Goal: Information Seeking & Learning: Check status

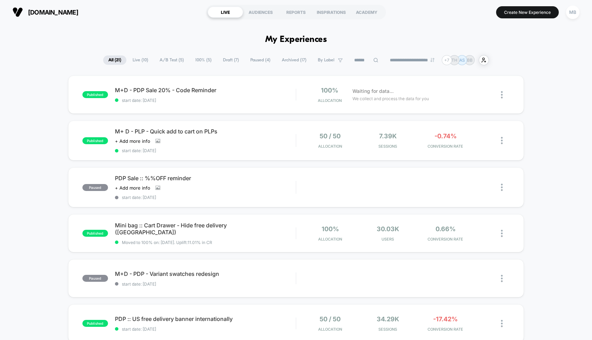
click at [251, 60] on span "Paused ( 4 )" at bounding box center [260, 59] width 30 height 9
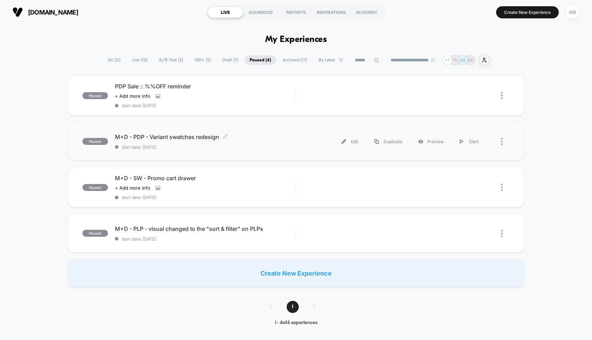
click at [291, 136] on span "M+D - PDP - Variant swatches redesign Click to edit experience details" at bounding box center [205, 136] width 181 height 7
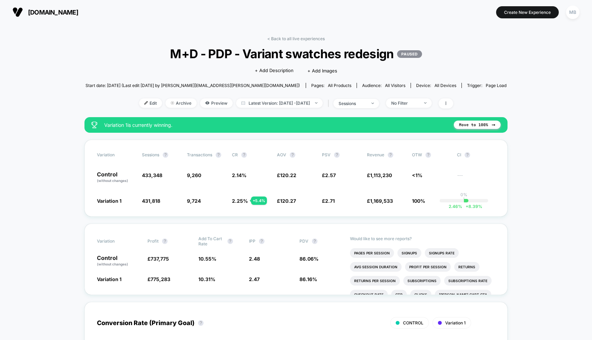
click at [279, 42] on div "< Back to all live experiences M+D - PDP - Variant swatches redesign PAUSED Cli…" at bounding box center [297, 76] width 422 height 81
click at [284, 39] on link "< Back to all live experiences" at bounding box center [295, 38] width 57 height 5
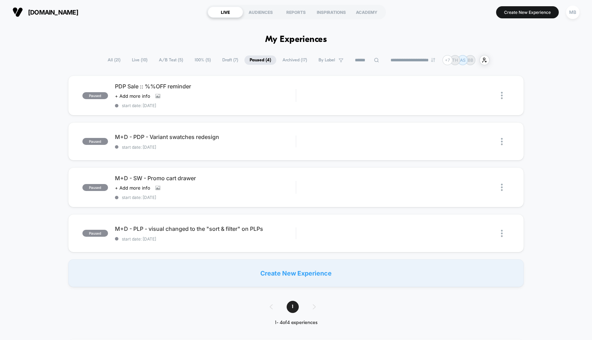
click at [546, 104] on div "paused PDP Sale :: %%OFF reminder Click to view images Click to edit experience…" at bounding box center [296, 181] width 592 height 211
click at [259, 177] on span "M+D - SW - Promo cart drawer" at bounding box center [205, 178] width 181 height 7
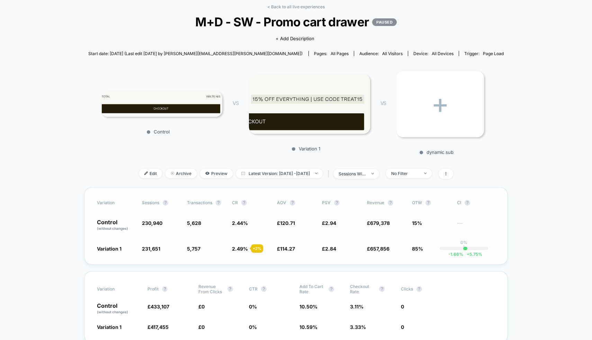
scroll to position [34, 0]
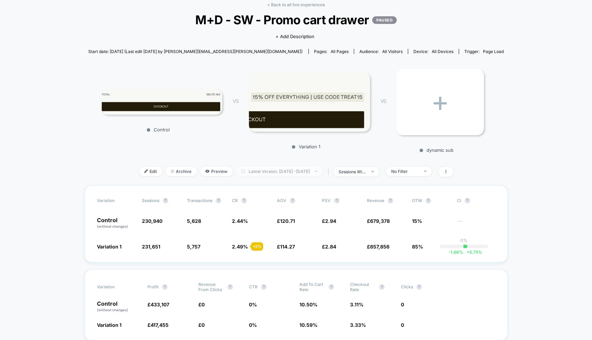
click at [298, 171] on span "Latest Version: [DATE] - [DATE]" at bounding box center [279, 171] width 87 height 9
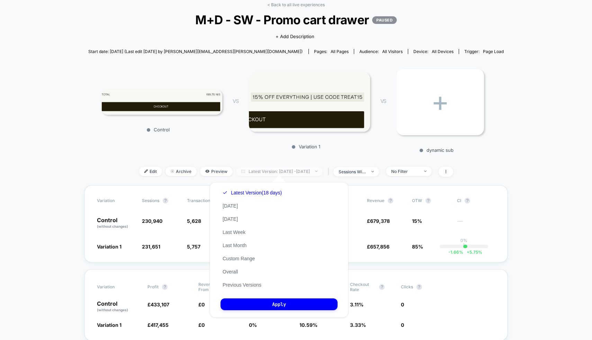
click at [298, 171] on span "Latest Version: [DATE] - [DATE]" at bounding box center [279, 171] width 87 height 9
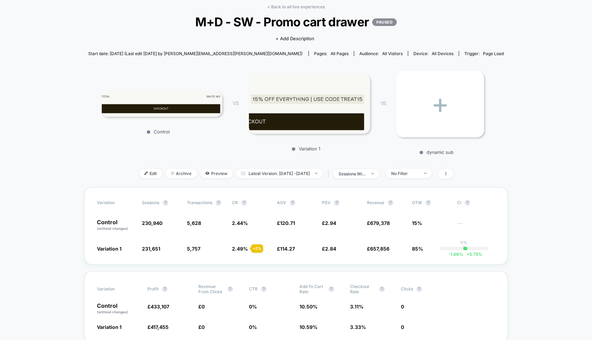
scroll to position [0, 0]
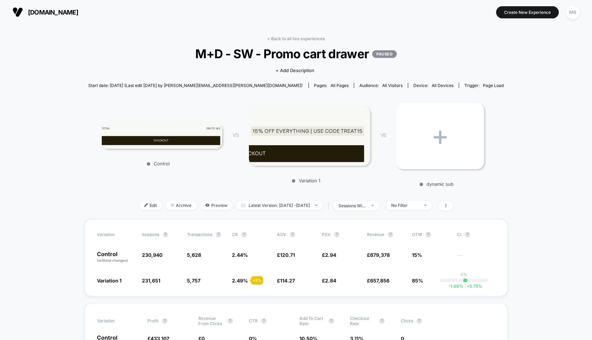
click at [289, 43] on div "< Back to all live experiences M+D - SW - Promo cart drawer PAUSED Click to vie…" at bounding box center [296, 127] width 416 height 183
click at [291, 40] on link "< Back to all live experiences" at bounding box center [295, 38] width 57 height 5
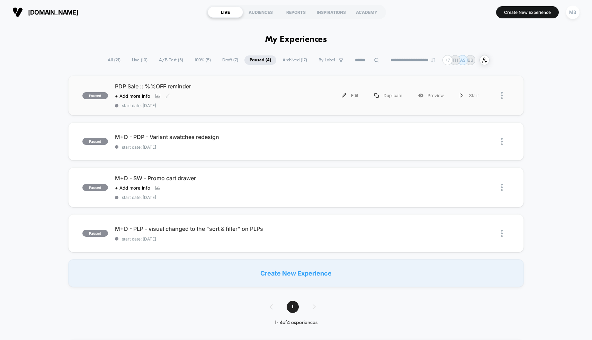
click at [251, 105] on span "start date: [DATE]" at bounding box center [205, 105] width 181 height 5
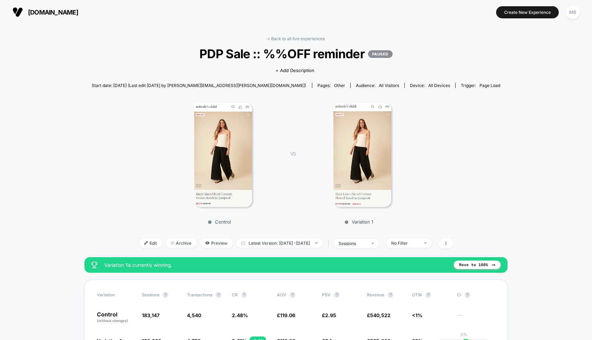
click at [296, 38] on link "< Back to all live experiences" at bounding box center [295, 38] width 57 height 5
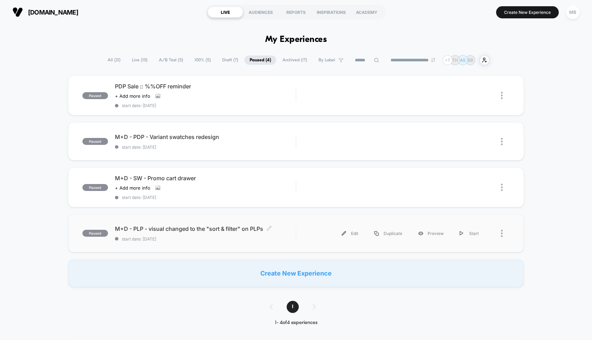
click at [294, 228] on span "M+D - PLP - visual changed to the "sort & filter" on PLPs Click to edit experie…" at bounding box center [205, 228] width 181 height 7
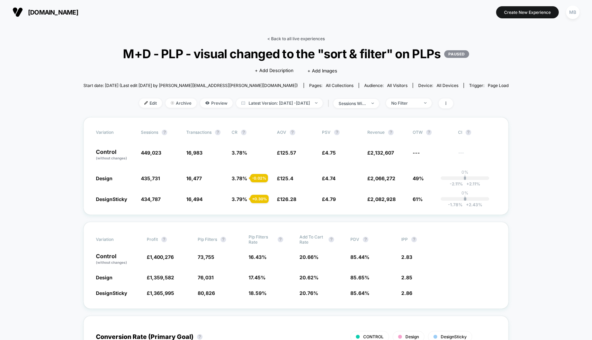
click at [295, 36] on link "< Back to all live experiences" at bounding box center [295, 38] width 57 height 5
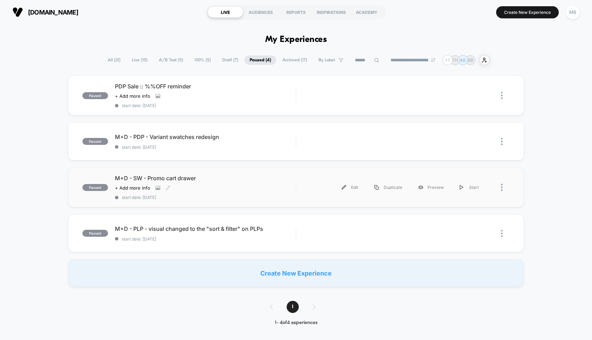
click at [249, 183] on div "M+D - SW - Promo cart drawer Click to view images Click to edit experience deta…" at bounding box center [205, 187] width 181 height 25
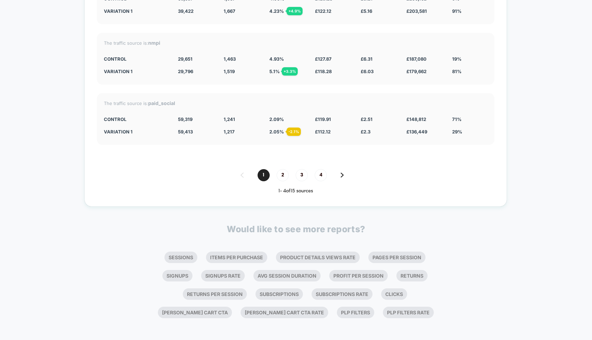
scroll to position [2660, 0]
click at [396, 256] on li "Pages Per Session" at bounding box center [397, 257] width 57 height 11
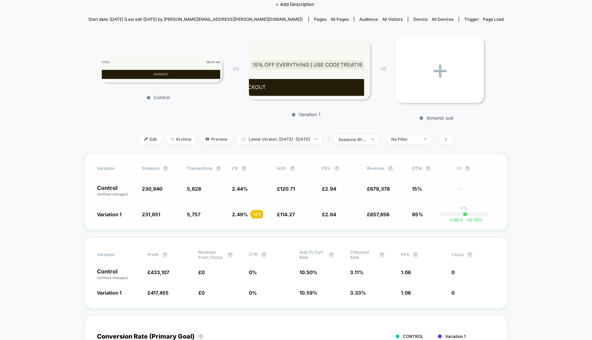
scroll to position [0, 0]
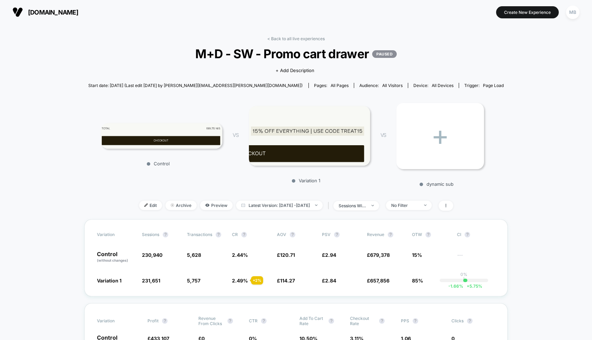
click at [294, 39] on link "< Back to all live experiences" at bounding box center [295, 38] width 57 height 5
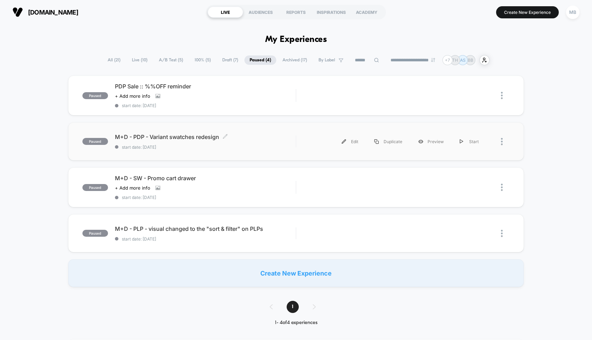
click at [265, 135] on span "M+D - PDP - Variant swatches redesign Click to edit experience details" at bounding box center [205, 136] width 181 height 7
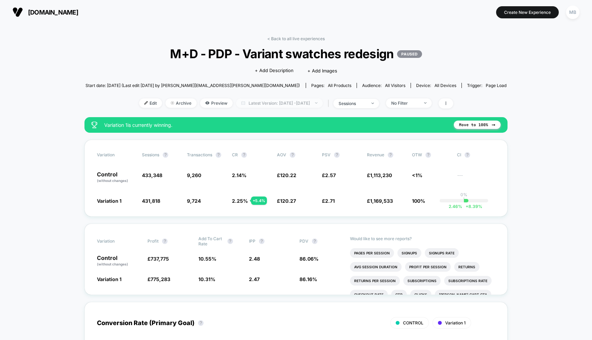
click at [281, 105] on span "Latest Version: [DATE] - [DATE]" at bounding box center [279, 102] width 87 height 9
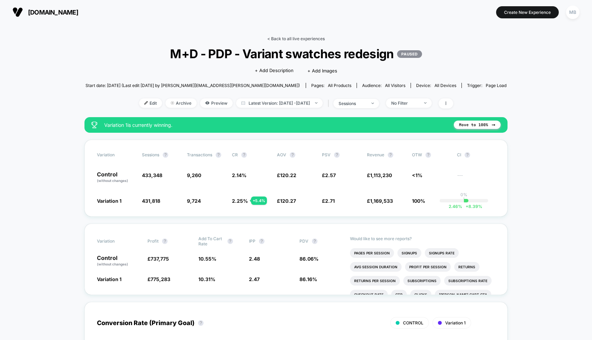
click at [277, 38] on link "< Back to all live experiences" at bounding box center [295, 38] width 57 height 5
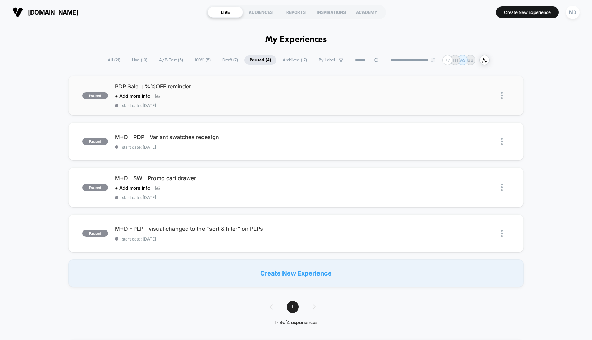
click at [208, 97] on div "Click to view images Click to edit experience details + Add more info" at bounding box center [178, 96] width 127 height 6
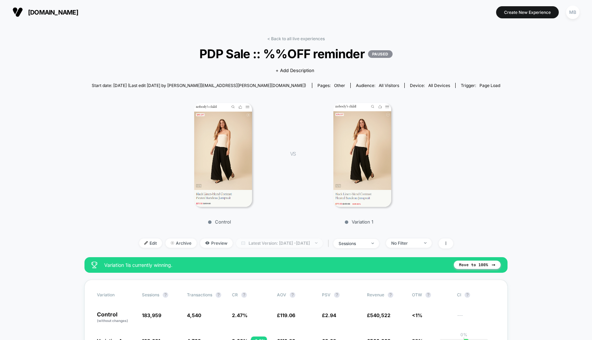
click at [278, 242] on span "Latest Version: [DATE] - [DATE]" at bounding box center [279, 242] width 87 height 9
